Goal: Use online tool/utility: Utilize a website feature to perform a specific function

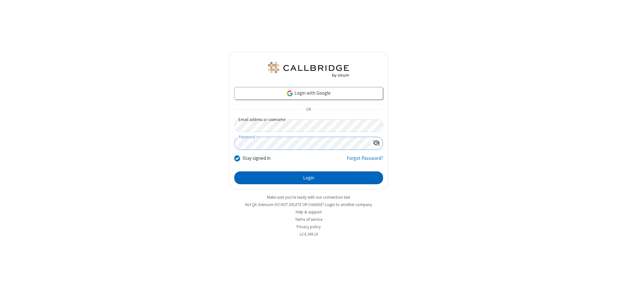
click at [308, 178] on button "Login" at bounding box center [308, 178] width 149 height 13
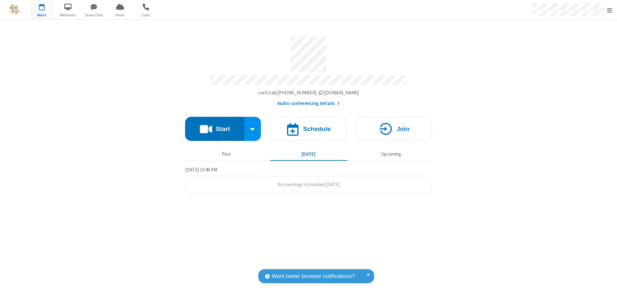
click at [215, 126] on button "Start" at bounding box center [214, 129] width 59 height 24
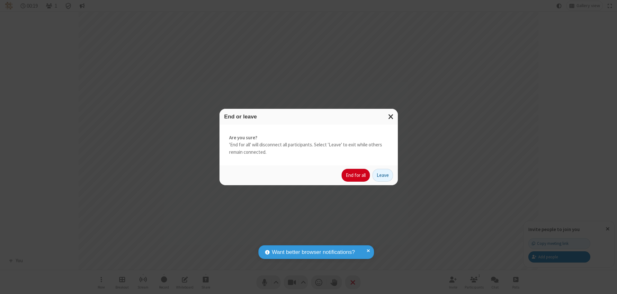
click at [356, 175] on button "End for all" at bounding box center [356, 175] width 28 height 13
